Goal: Task Accomplishment & Management: Manage account settings

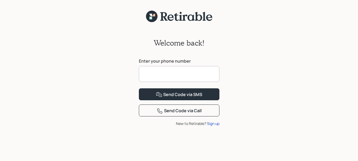
click at [171, 73] on input at bounding box center [179, 74] width 81 height 16
type input "**********"
click at [274, 112] on div "**********" at bounding box center [179, 95] width 358 height 145
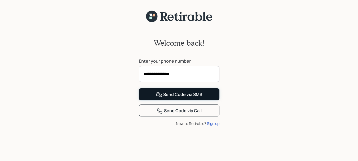
click at [182, 98] on div "Send Code via SMS" at bounding box center [179, 94] width 46 height 6
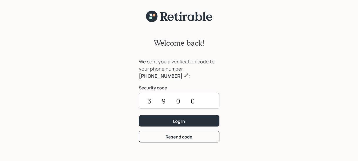
type input "3900"
click at [182, 119] on div "Log In" at bounding box center [179, 121] width 12 height 6
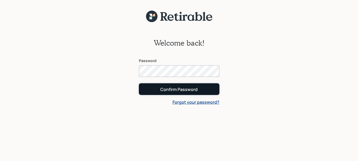
click at [167, 88] on div "Confirm Password" at bounding box center [178, 89] width 37 height 6
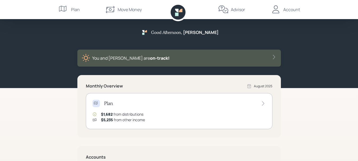
click at [318, 114] on div "Good Afternoon , [PERSON_NAME] You and [PERSON_NAME] are on‑track! Monthly Over…" at bounding box center [179, 133] width 358 height 266
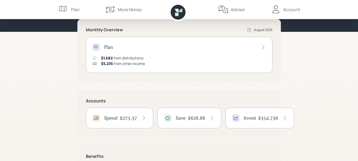
scroll to position [65, 0]
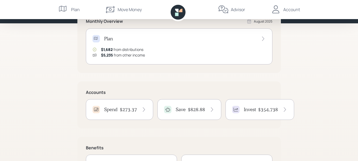
click at [264, 108] on h4 "$354,738" at bounding box center [268, 109] width 20 height 6
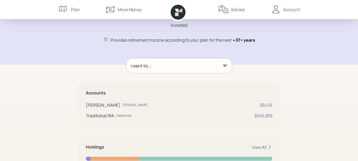
scroll to position [44, 0]
